Goal: Information Seeking & Learning: Learn about a topic

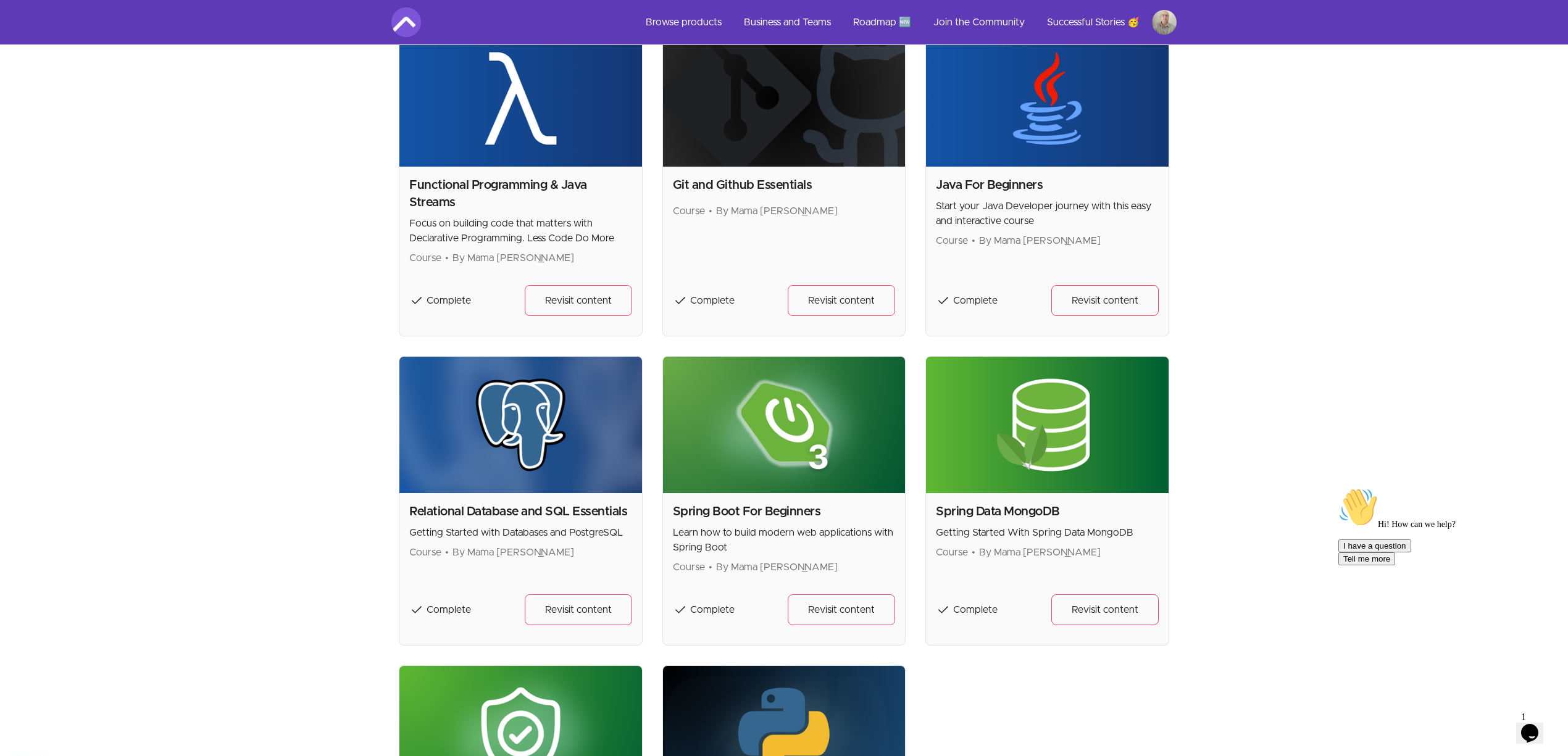
scroll to position [618, 0]
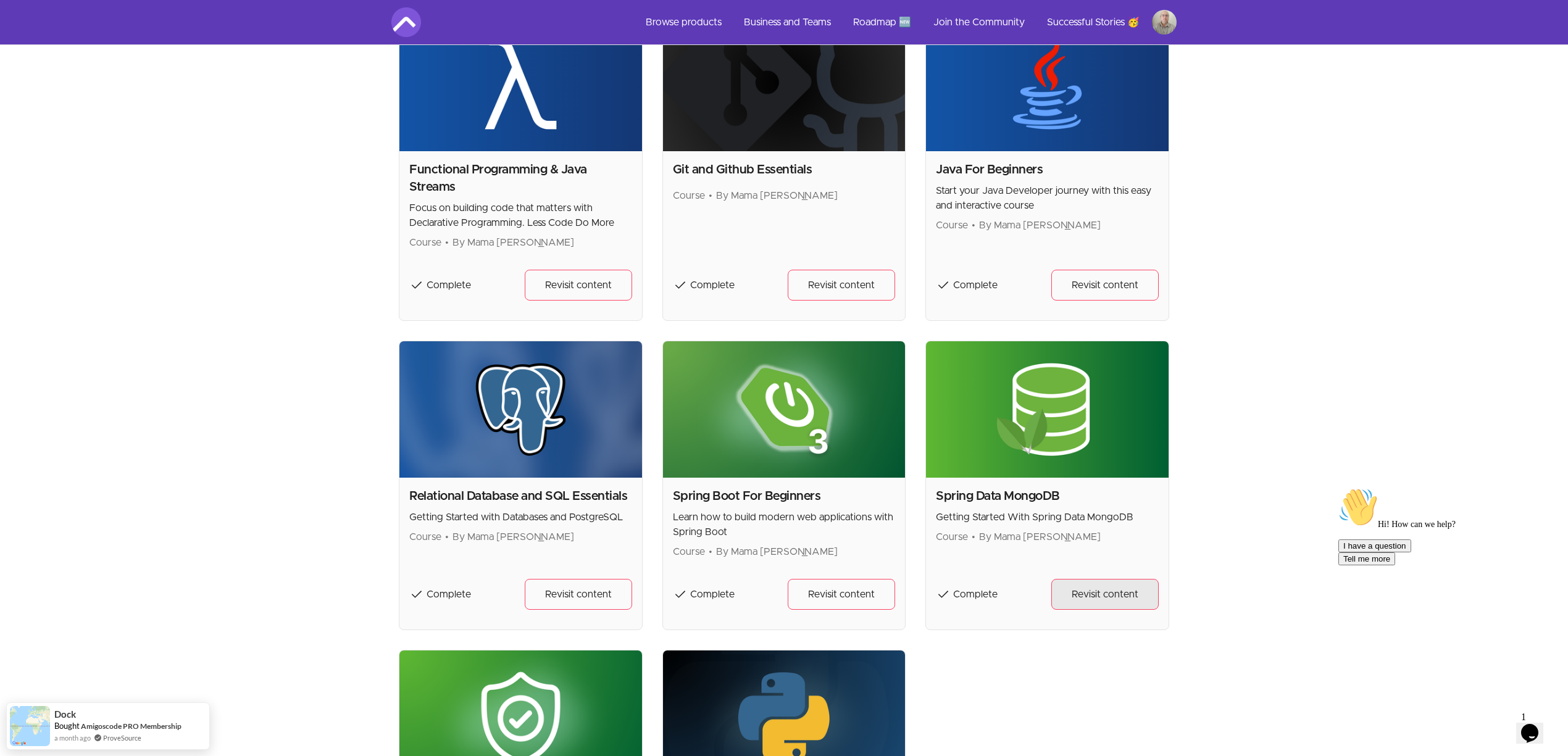
click at [1099, 590] on span "Revisit content" at bounding box center [1105, 594] width 67 height 15
